Goal: Task Accomplishment & Management: Complete application form

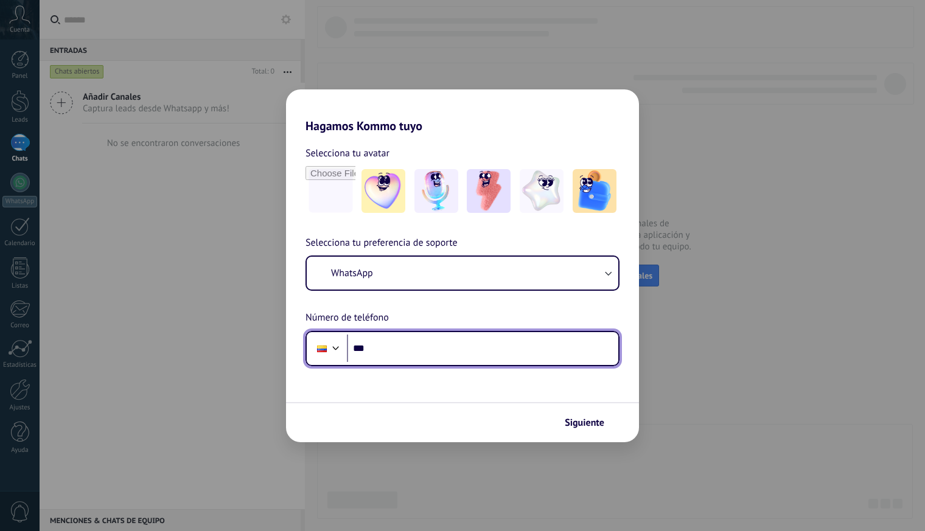
click at [491, 347] on input "***" at bounding box center [482, 349] width 271 height 28
paste input "**********"
type input "**********"
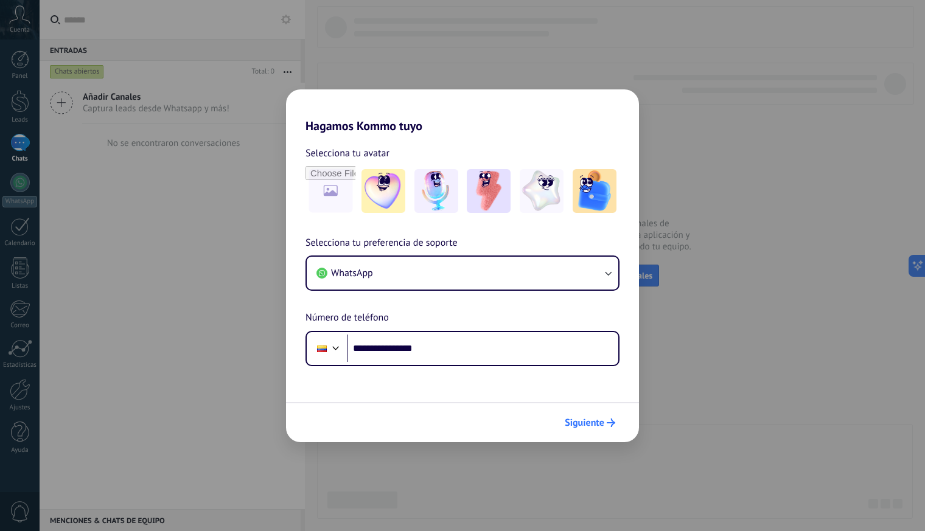
click at [603, 421] on span "Siguiente" at bounding box center [584, 422] width 40 height 9
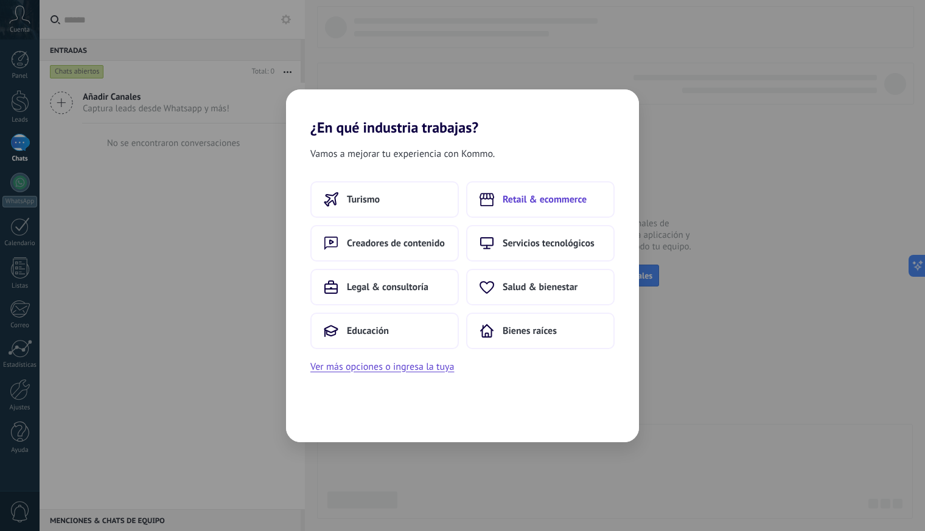
click at [526, 199] on span "Retail & ecommerce" at bounding box center [544, 199] width 84 height 12
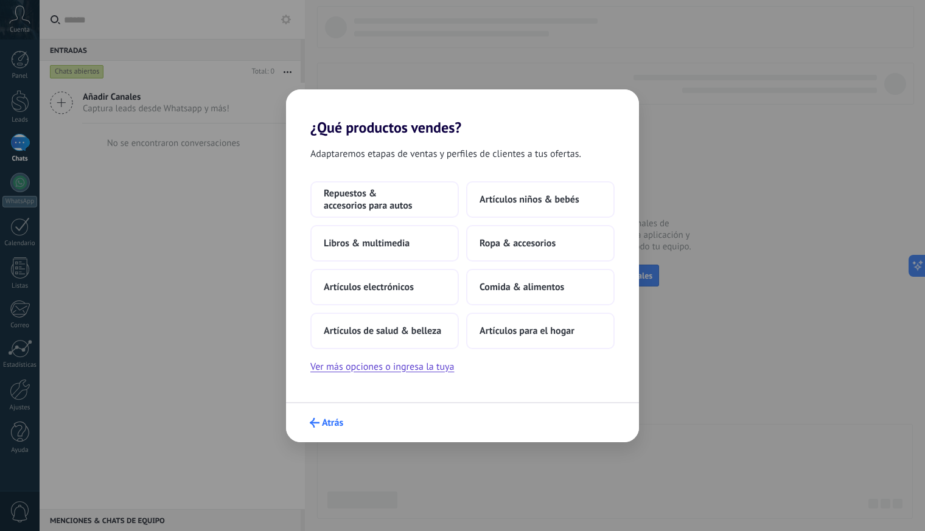
click at [341, 425] on span "Atrás" at bounding box center [332, 422] width 21 height 9
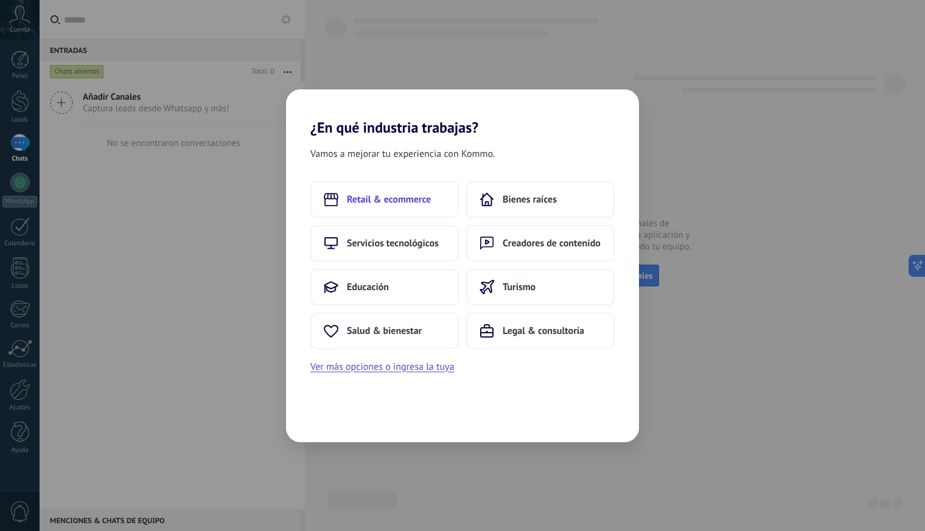
click at [403, 197] on span "Retail & ecommerce" at bounding box center [389, 199] width 84 height 12
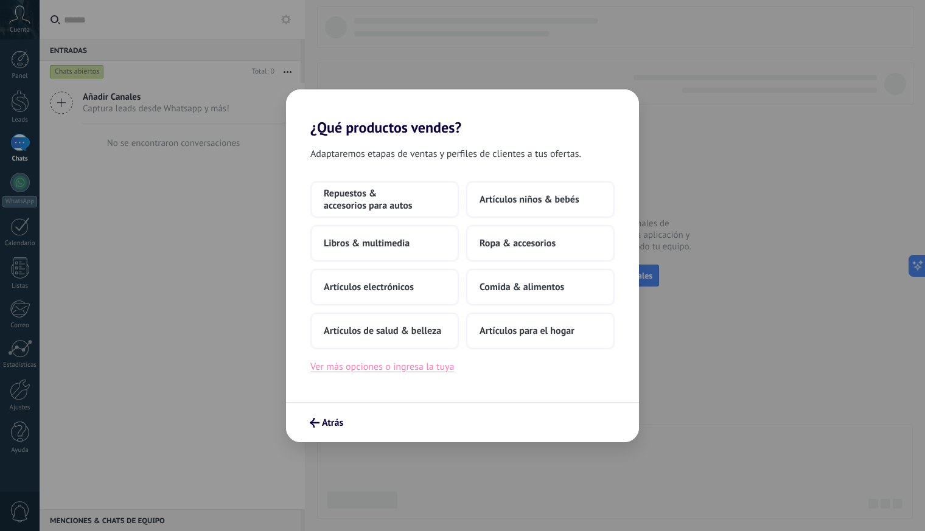
click at [432, 373] on button "Ver más opciones o ingresa la tuya" at bounding box center [382, 367] width 144 height 16
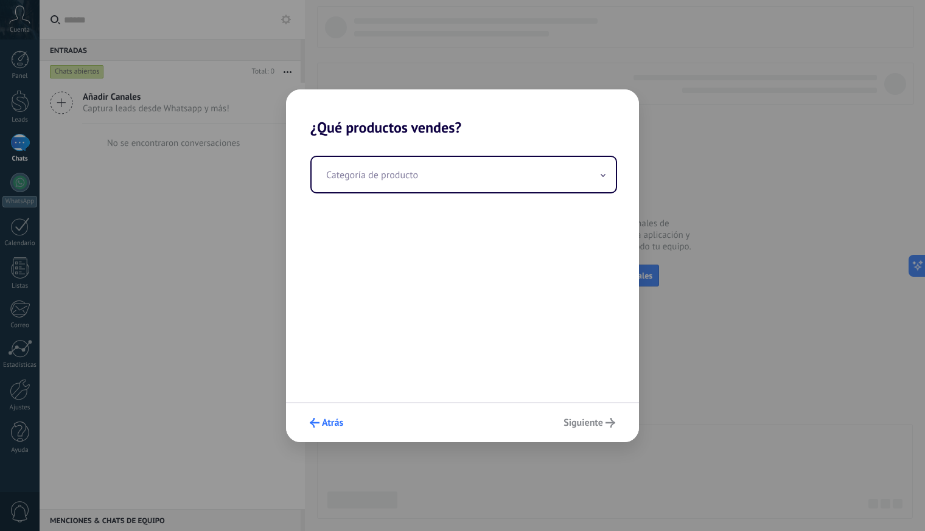
click at [343, 422] on span "Atrás" at bounding box center [332, 422] width 21 height 9
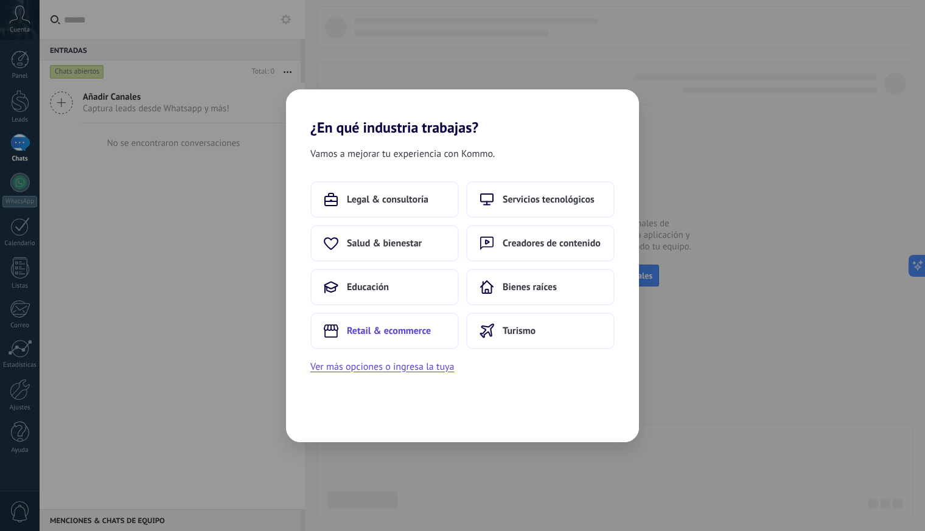
click at [412, 327] on span "Retail & ecommerce" at bounding box center [389, 331] width 84 height 12
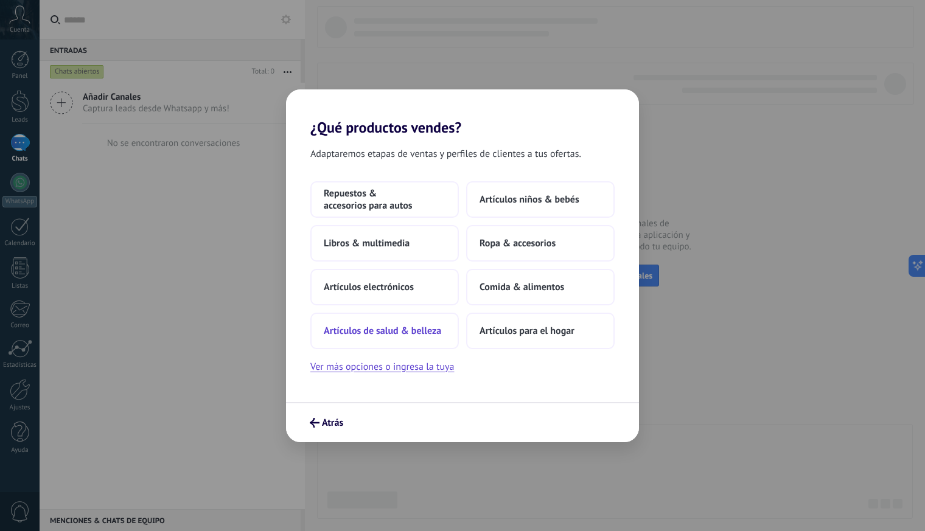
click at [424, 335] on span "Artículos de salud & belleza" at bounding box center [382, 331] width 117 height 12
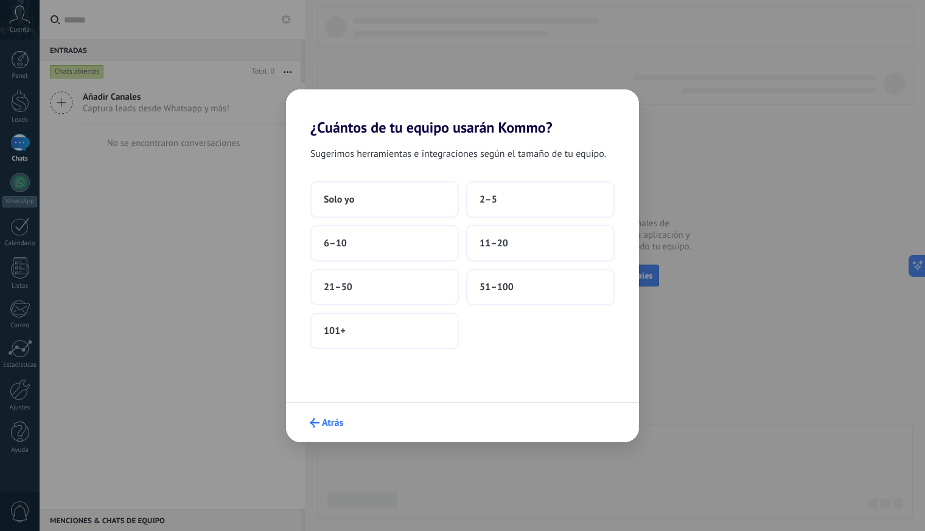
click at [336, 423] on span "Atrás" at bounding box center [332, 422] width 21 height 9
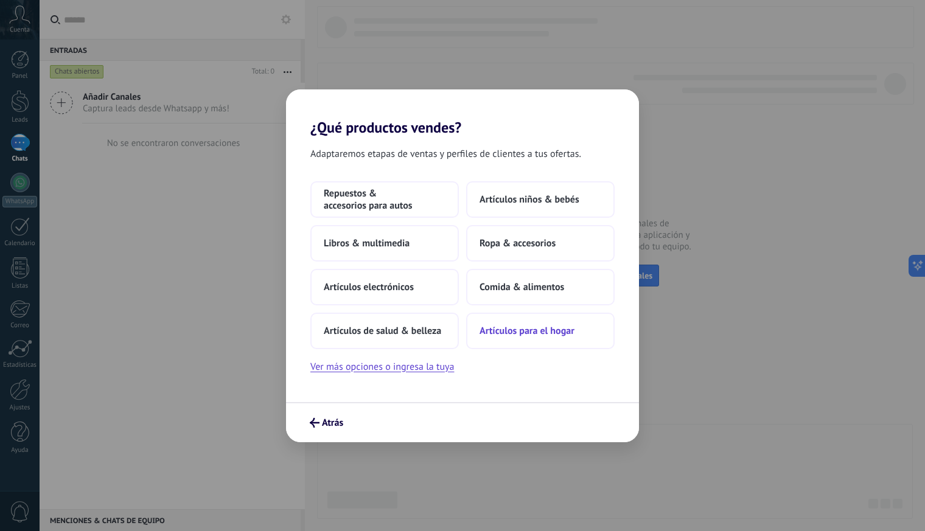
click at [558, 335] on span "Artículos para el hogar" at bounding box center [526, 331] width 95 height 12
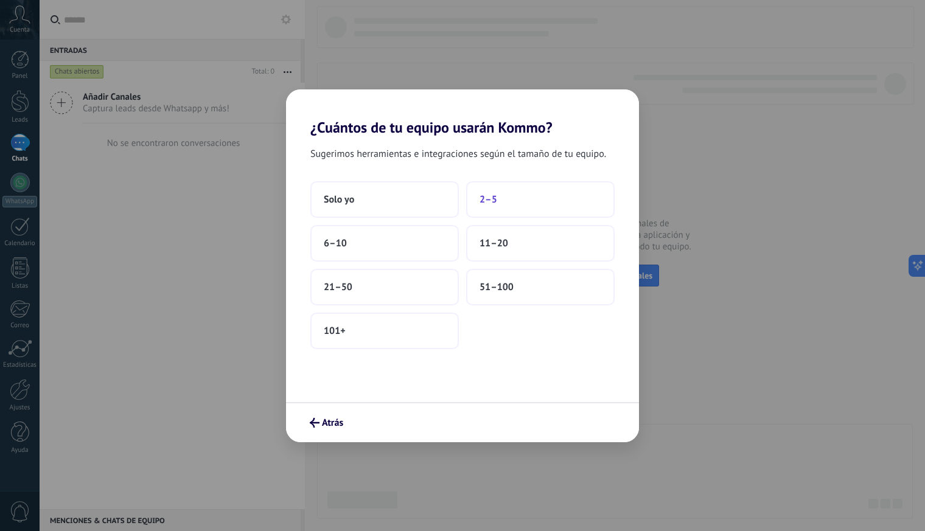
click at [502, 196] on button "2–5" at bounding box center [540, 199] width 148 height 36
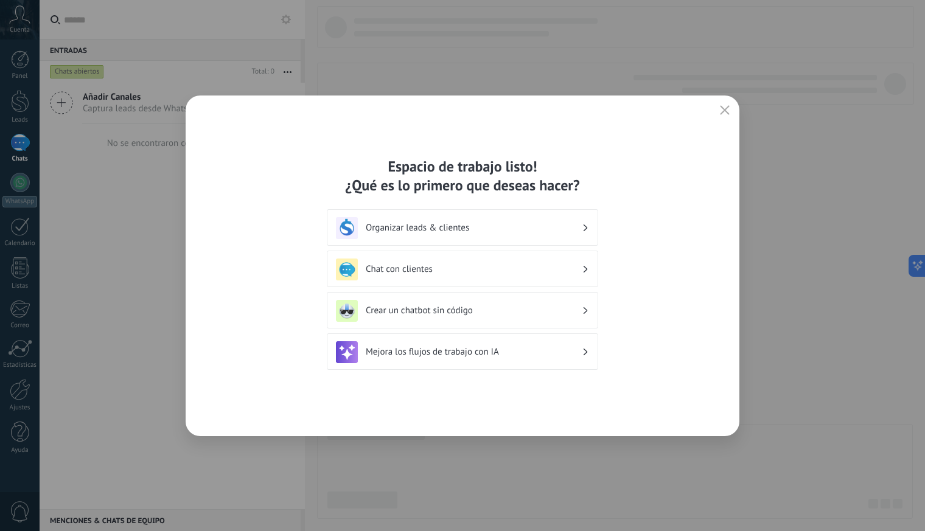
click at [584, 311] on icon at bounding box center [585, 310] width 4 height 7
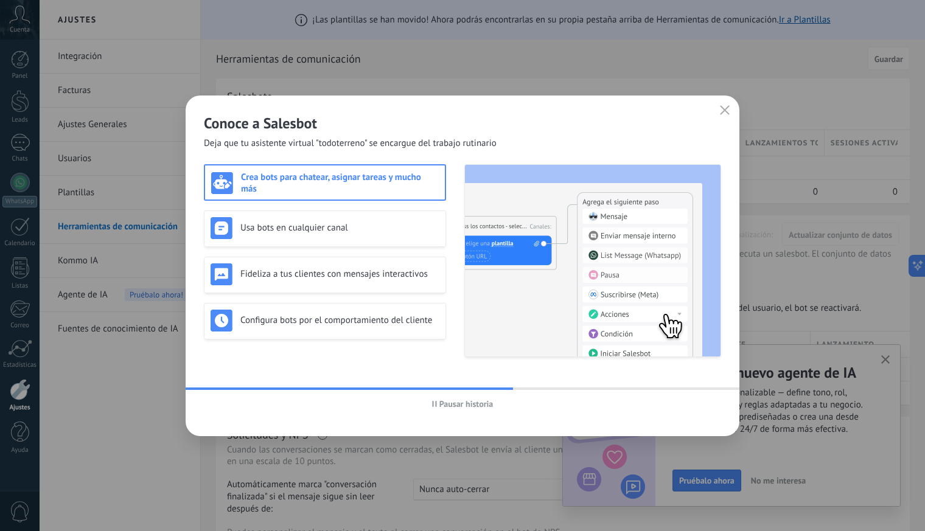
click at [720, 113] on icon "button" at bounding box center [725, 110] width 10 height 10
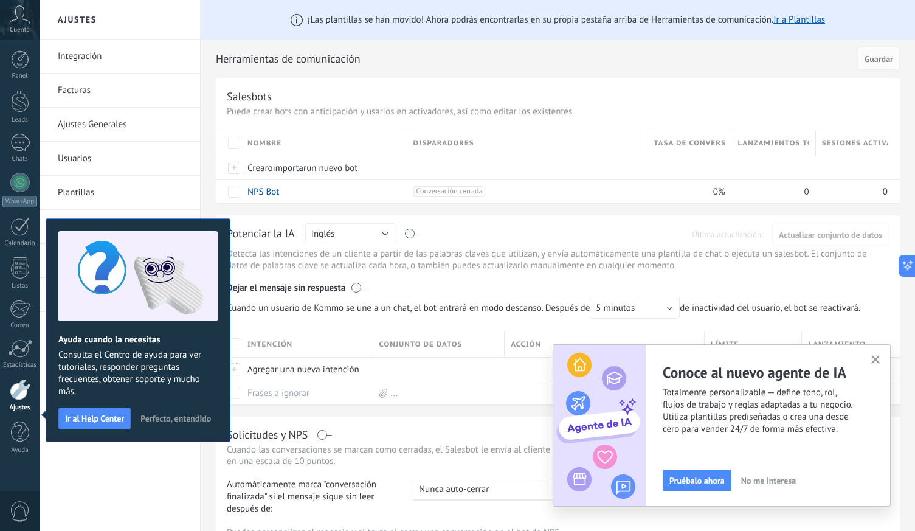
click at [177, 478] on div "Integración Facturas Ajustes Generales Usuarios Plantillas Herramientas de comu…" at bounding box center [120, 285] width 161 height 491
click at [875, 358] on icon "button" at bounding box center [876, 359] width 9 height 9
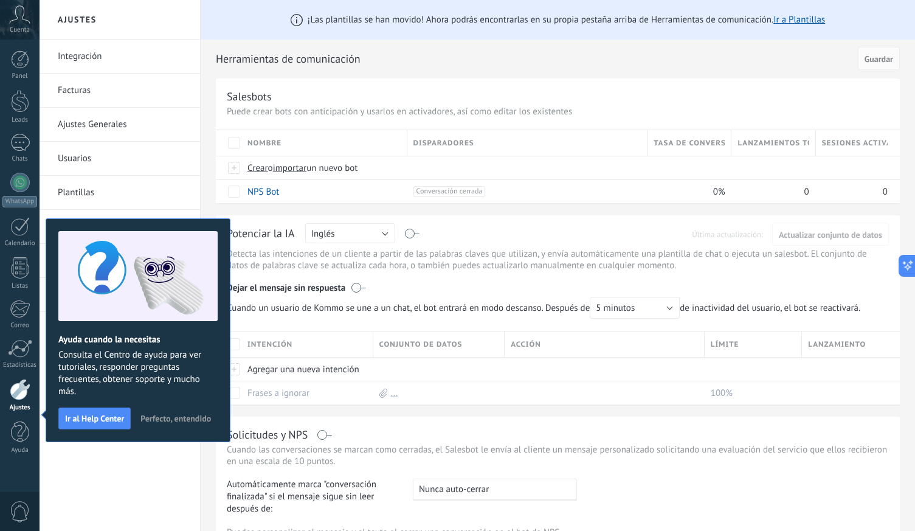
click at [190, 482] on div "Integración Facturas Ajustes Generales Usuarios Plantillas Herramientas de comu…" at bounding box center [120, 285] width 161 height 491
click at [209, 67] on div "¡Las plantillas se han movido! Ahora podrás encontrarlas en su propia pestaña a…" at bounding box center [558, 395] width 715 height 790
click at [23, 15] on icon at bounding box center [19, 14] width 21 height 18
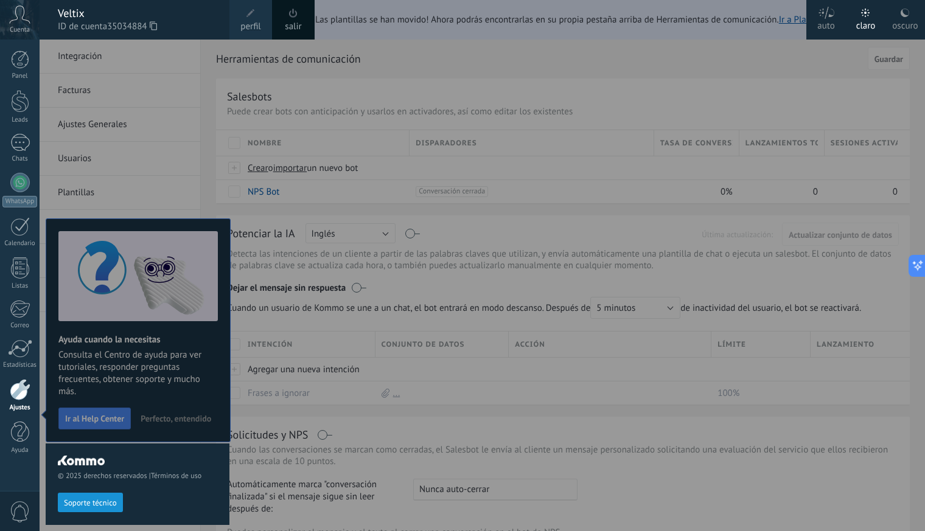
click at [27, 21] on use at bounding box center [20, 14] width 21 height 18
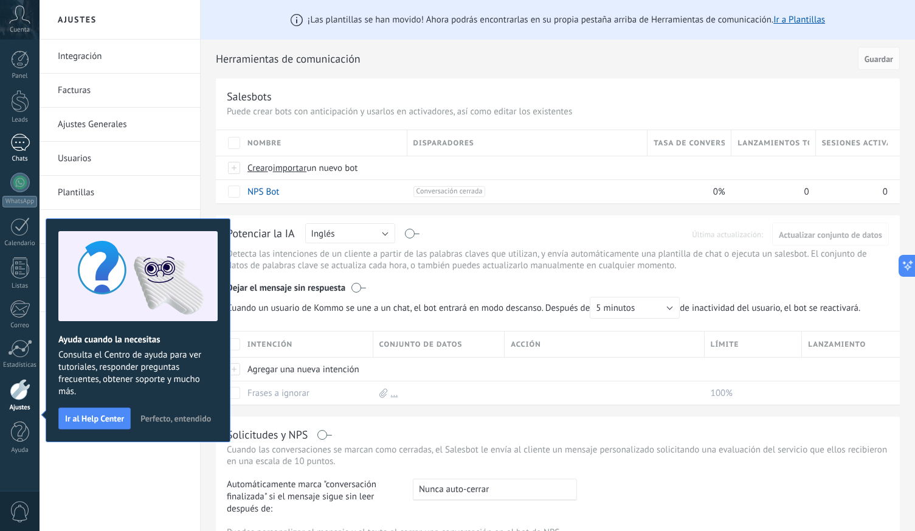
click at [23, 154] on link "Chats" at bounding box center [20, 148] width 40 height 29
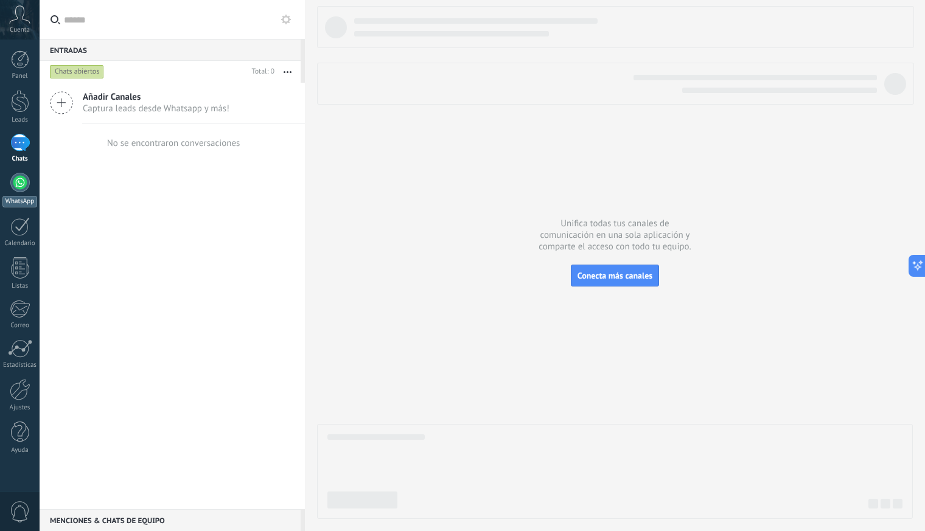
click at [19, 189] on div at bounding box center [19, 182] width 19 height 19
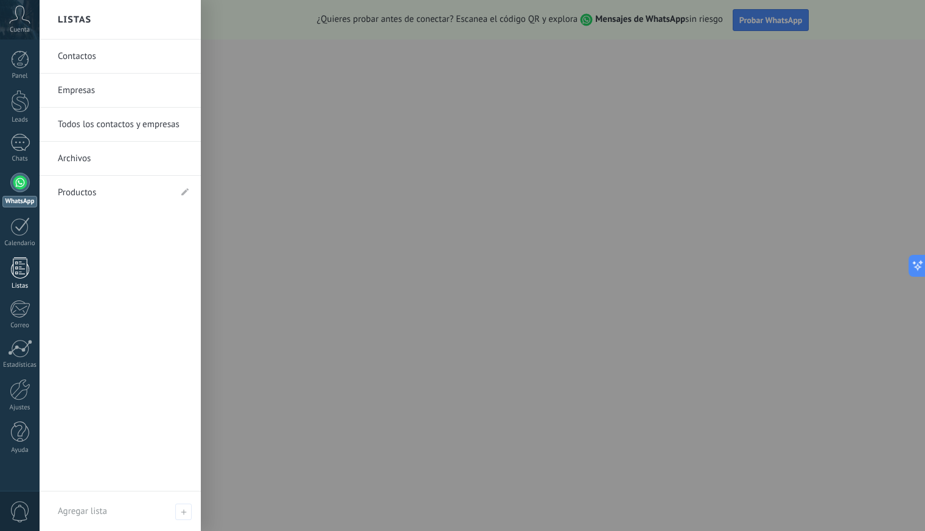
click at [22, 268] on div at bounding box center [20, 267] width 18 height 21
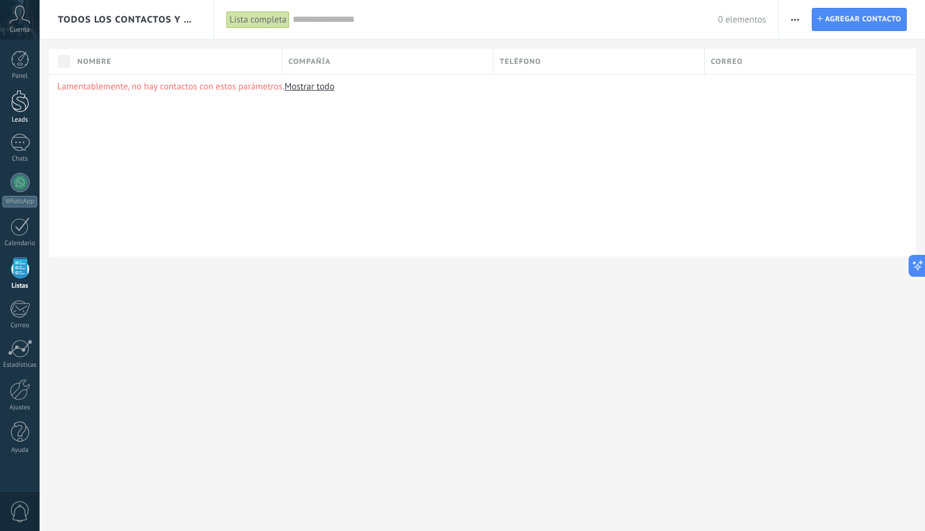
click at [18, 92] on div at bounding box center [20, 101] width 18 height 23
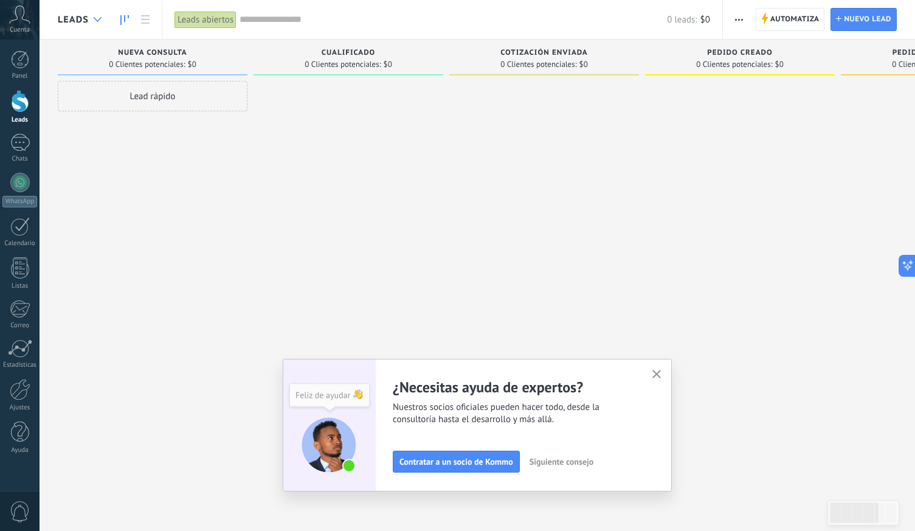
click at [91, 19] on div at bounding box center [98, 20] width 20 height 24
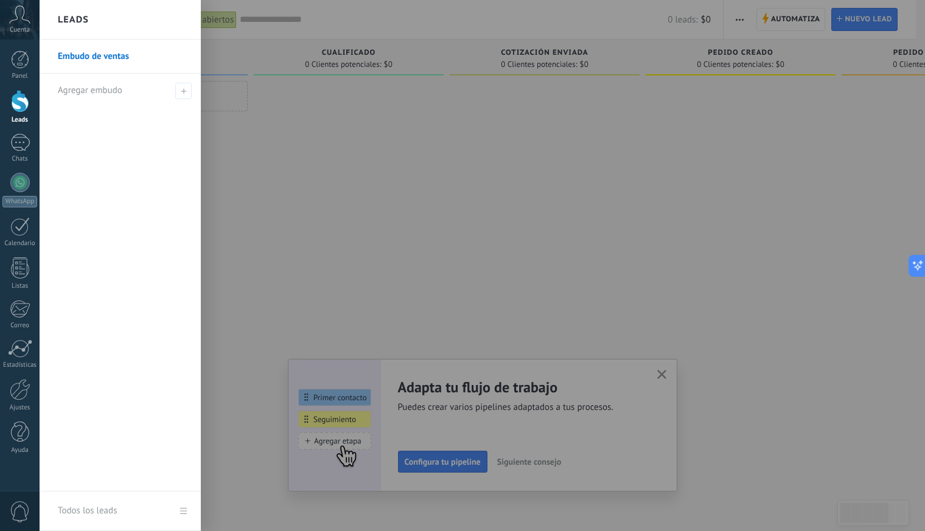
click at [294, 130] on div at bounding box center [502, 265] width 925 height 531
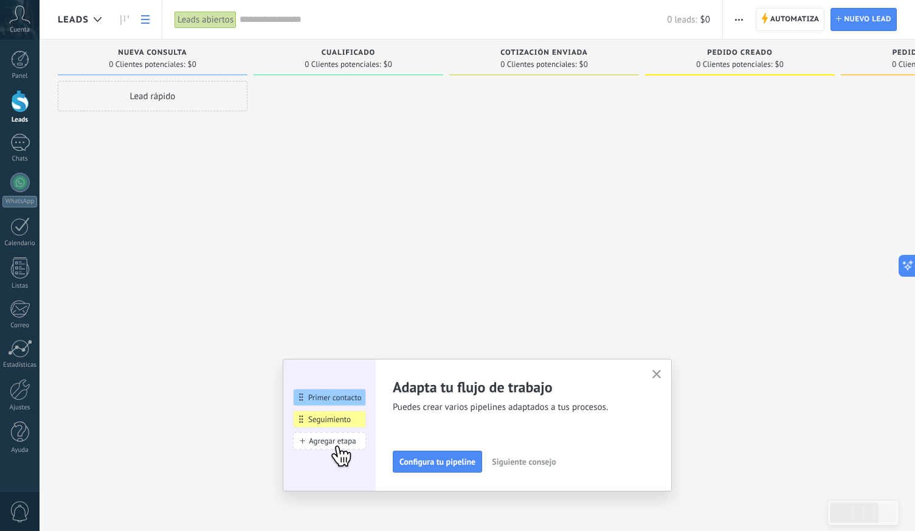
click at [144, 27] on link at bounding box center [145, 20] width 21 height 24
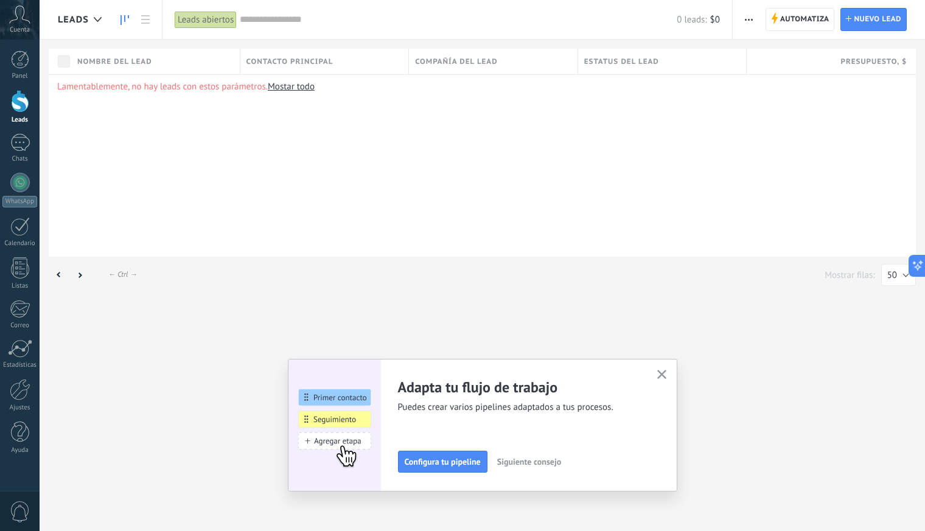
click at [121, 25] on link at bounding box center [124, 20] width 21 height 24
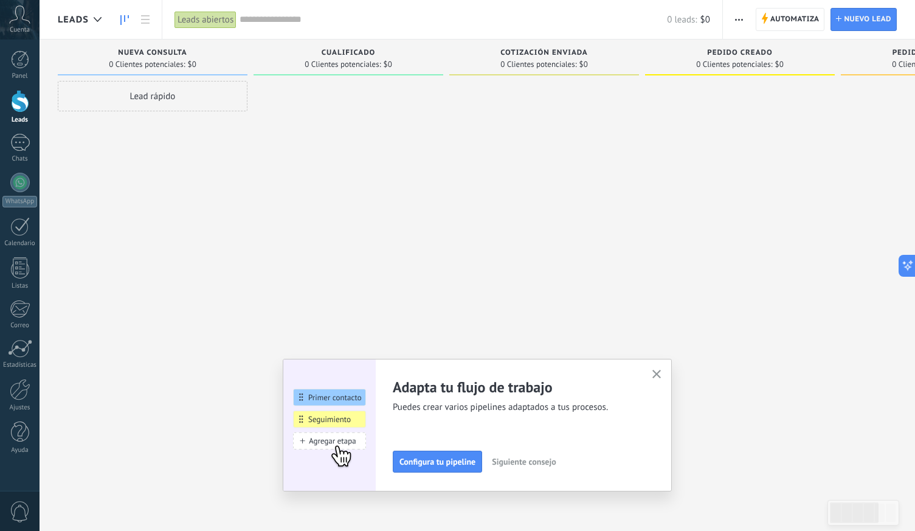
click at [276, 234] on div at bounding box center [349, 267] width 190 height 372
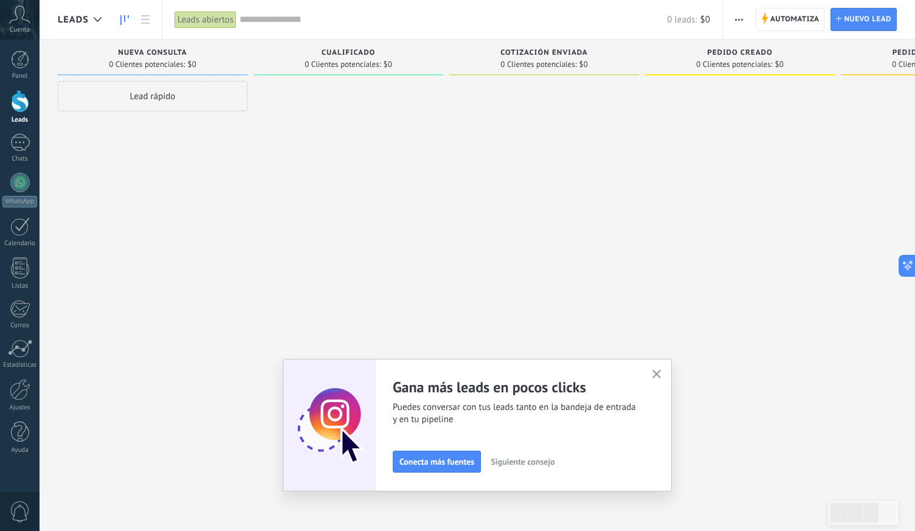
click at [738, 22] on span "button" at bounding box center [739, 19] width 8 height 23
